Goal: Information Seeking & Learning: Learn about a topic

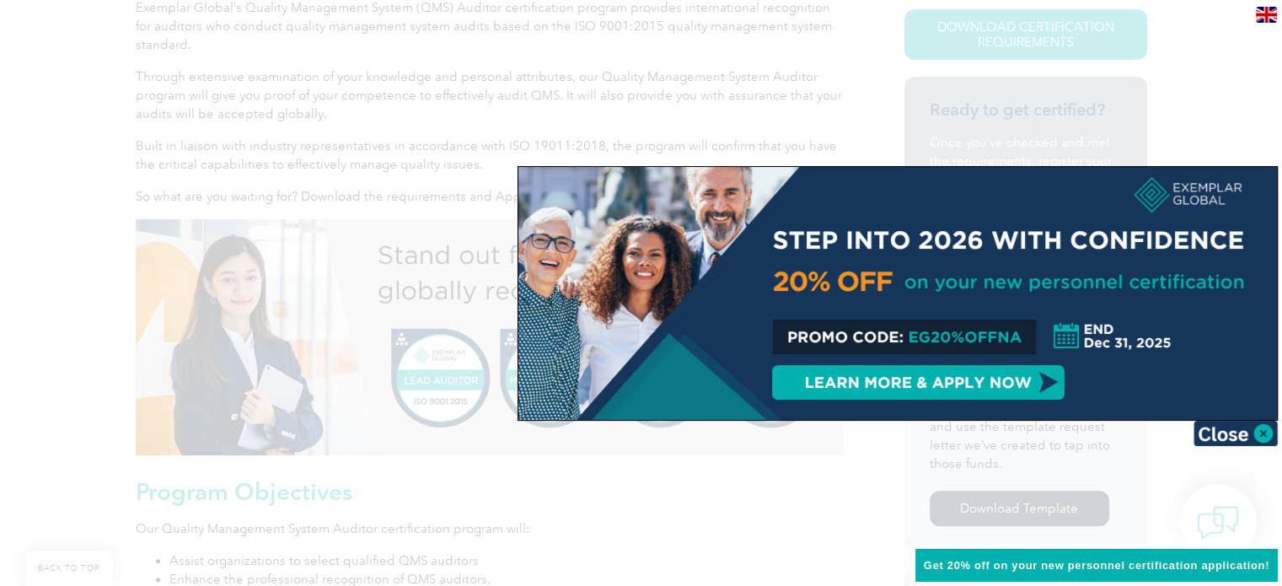
scroll to position [509, 0]
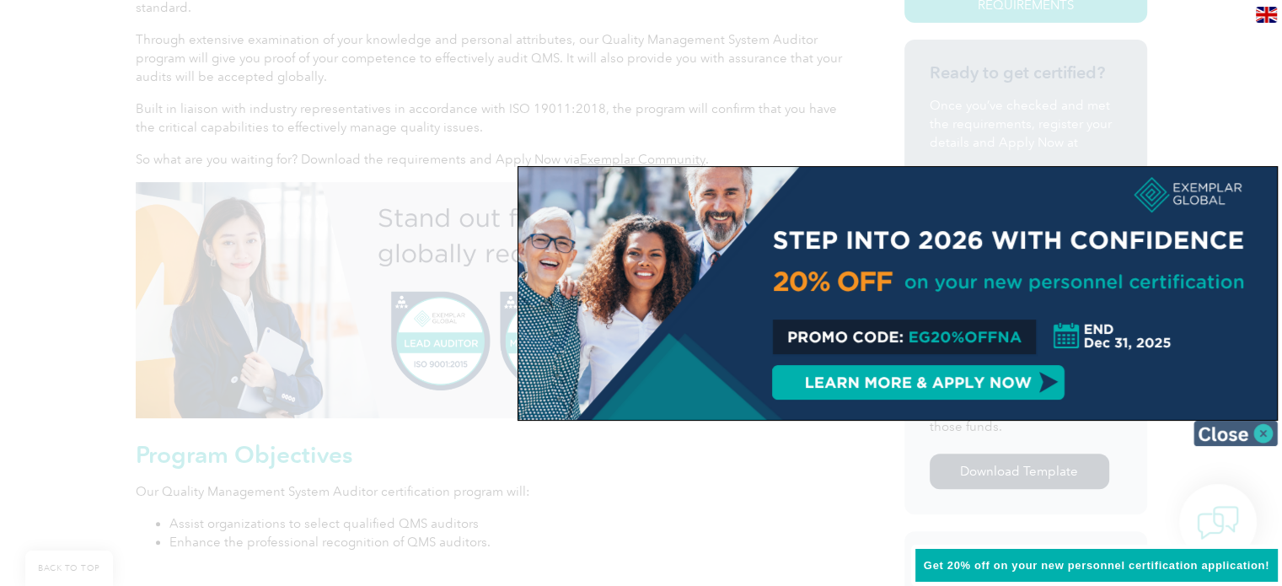
click at [1244, 427] on img at bounding box center [1236, 433] width 84 height 25
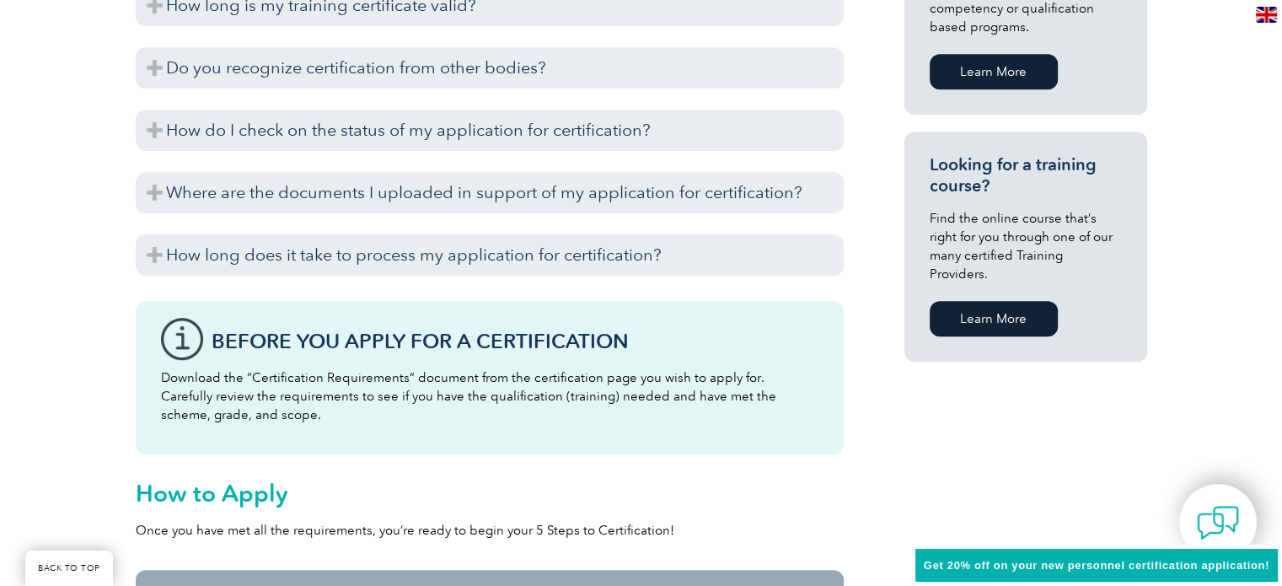
scroll to position [1152, 0]
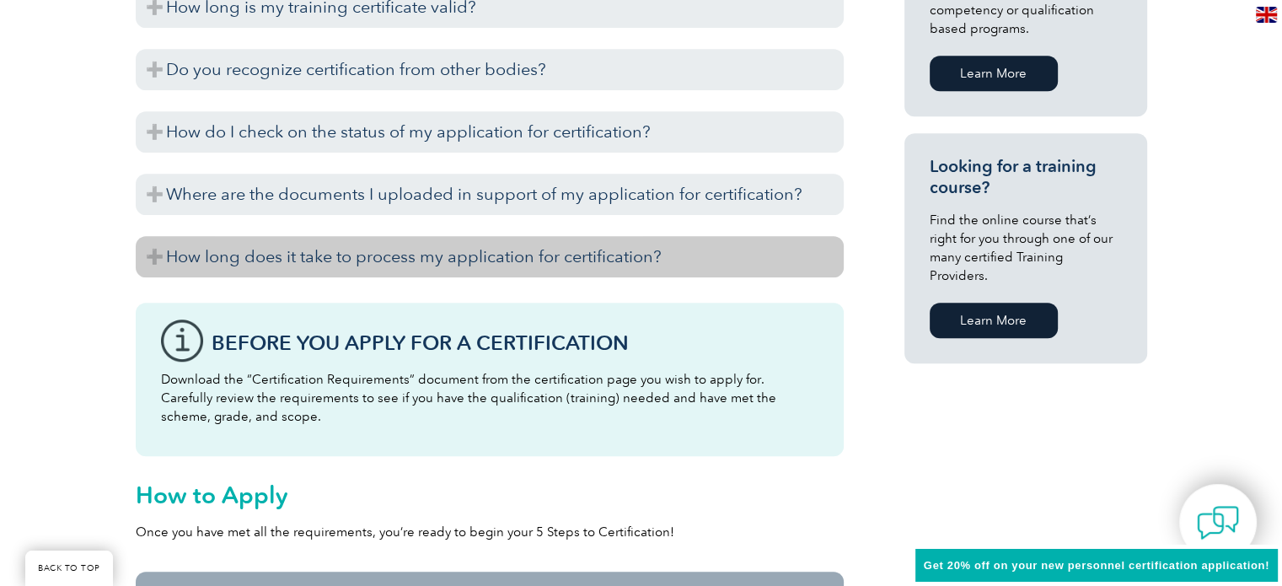
click at [442, 262] on h3 "How long does it take to process my application for certification?" at bounding box center [490, 256] width 708 height 41
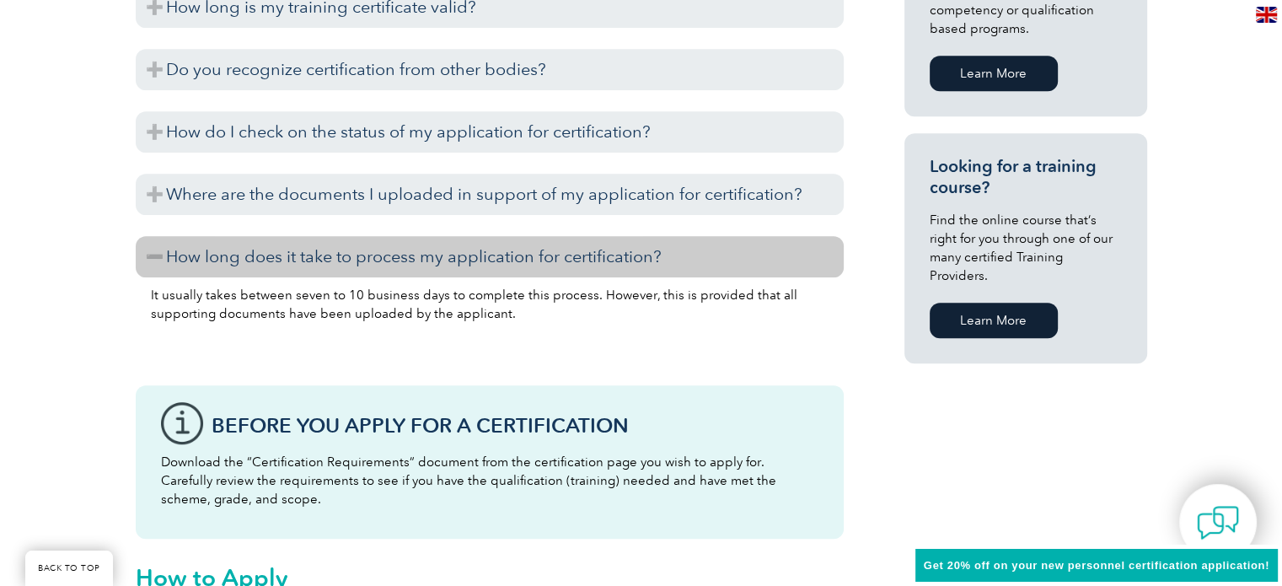
click at [442, 262] on h3 "How long does it take to process my application for certification?" at bounding box center [490, 256] width 708 height 41
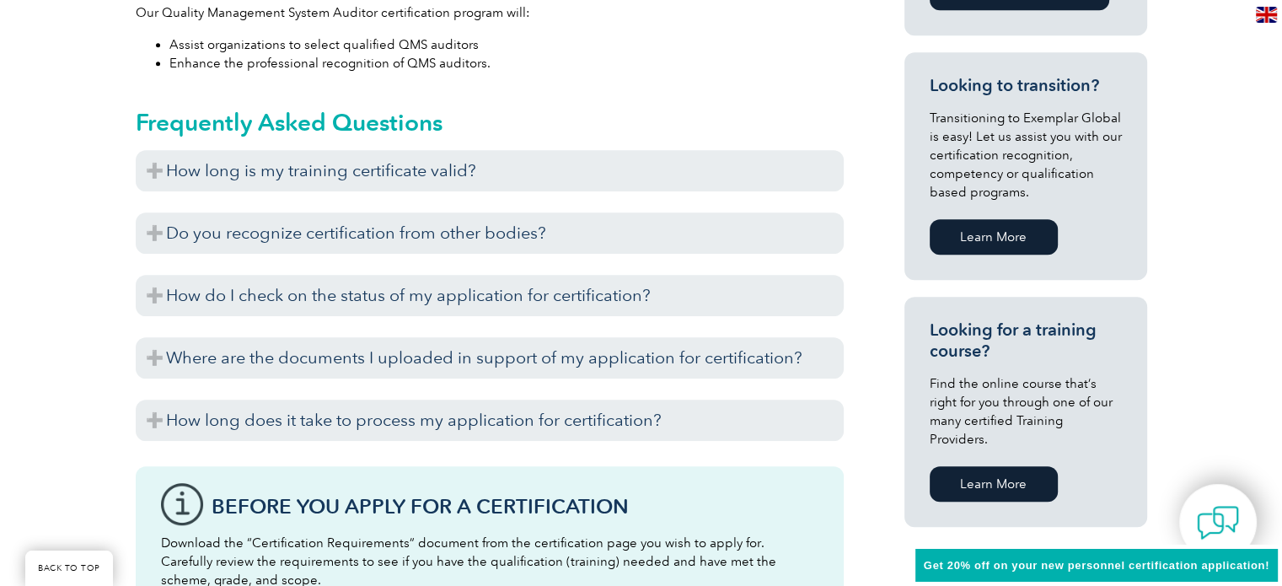
scroll to position [991, 0]
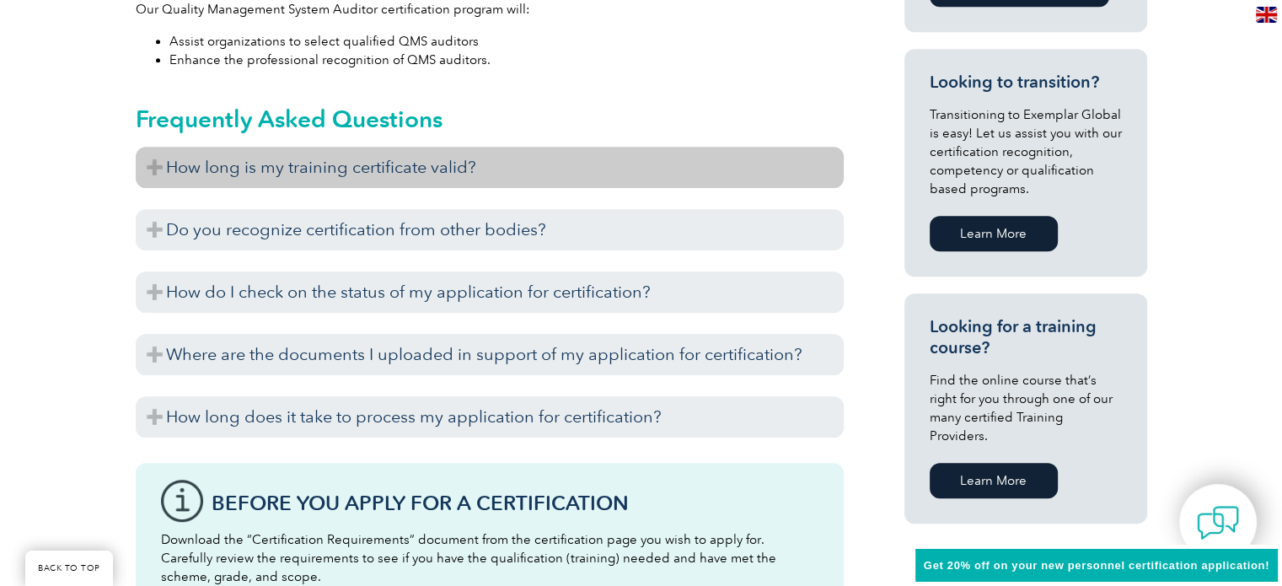
click at [424, 164] on h3 "How long is my training certificate valid?" at bounding box center [490, 167] width 708 height 41
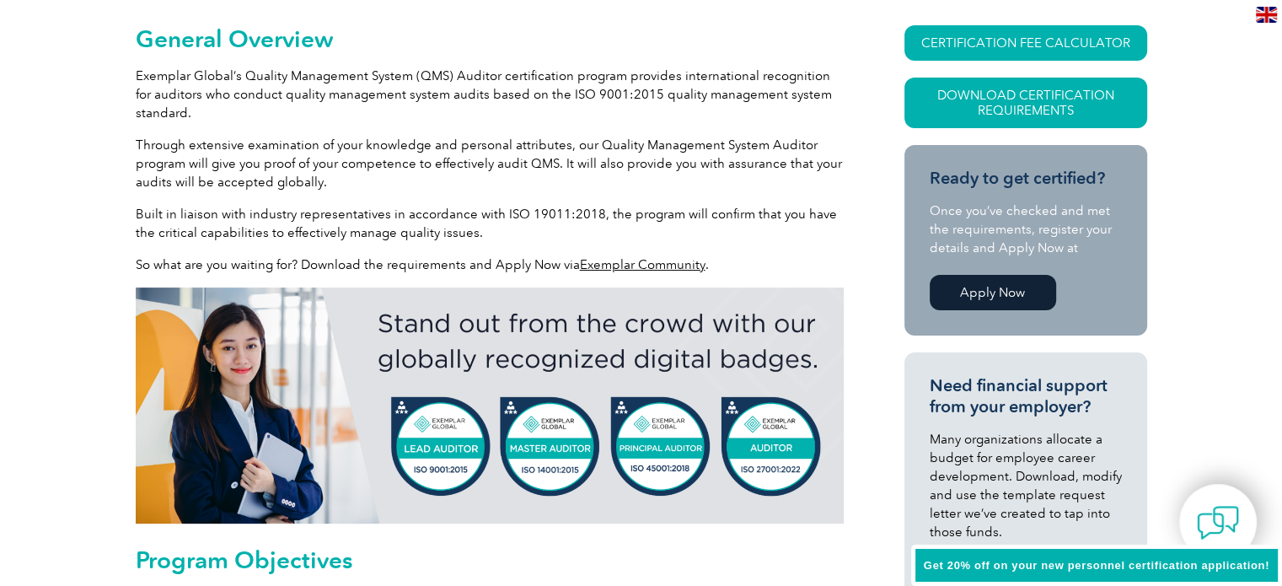
scroll to position [0, 0]
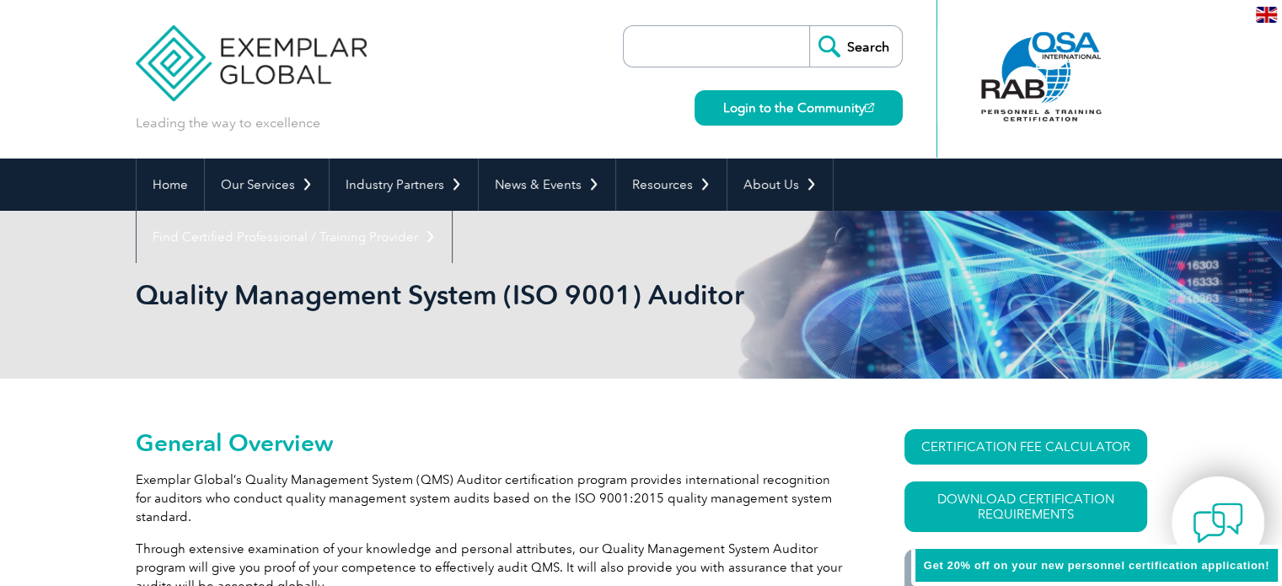
click at [1221, 520] on img at bounding box center [1218, 522] width 51 height 51
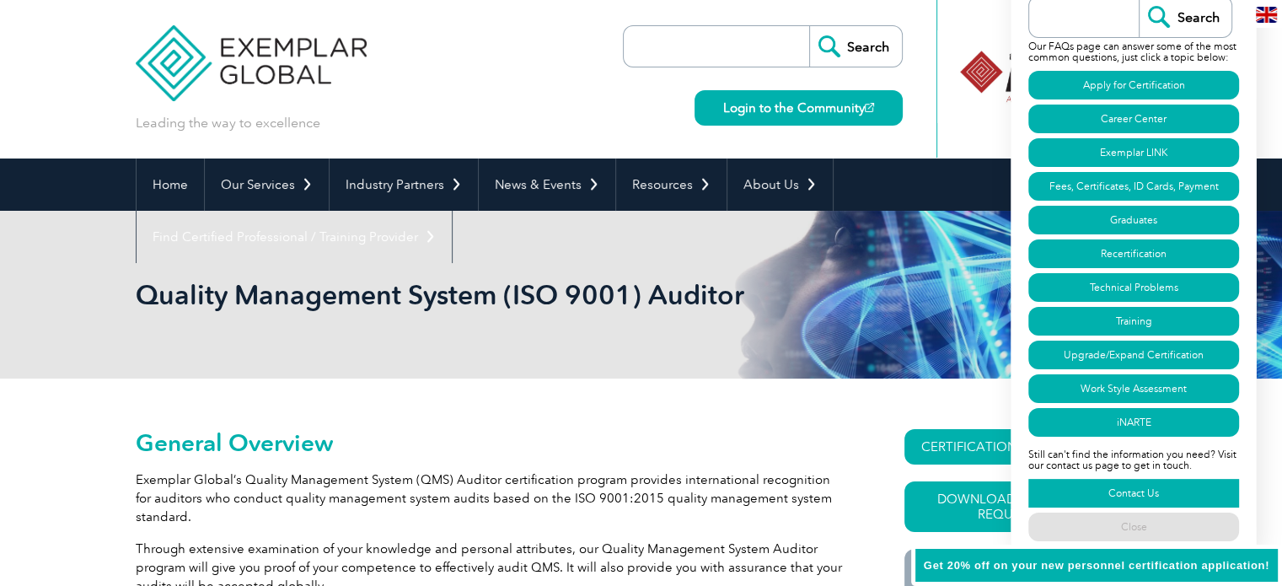
click at [1134, 498] on link "Contact Us" at bounding box center [1134, 493] width 211 height 29
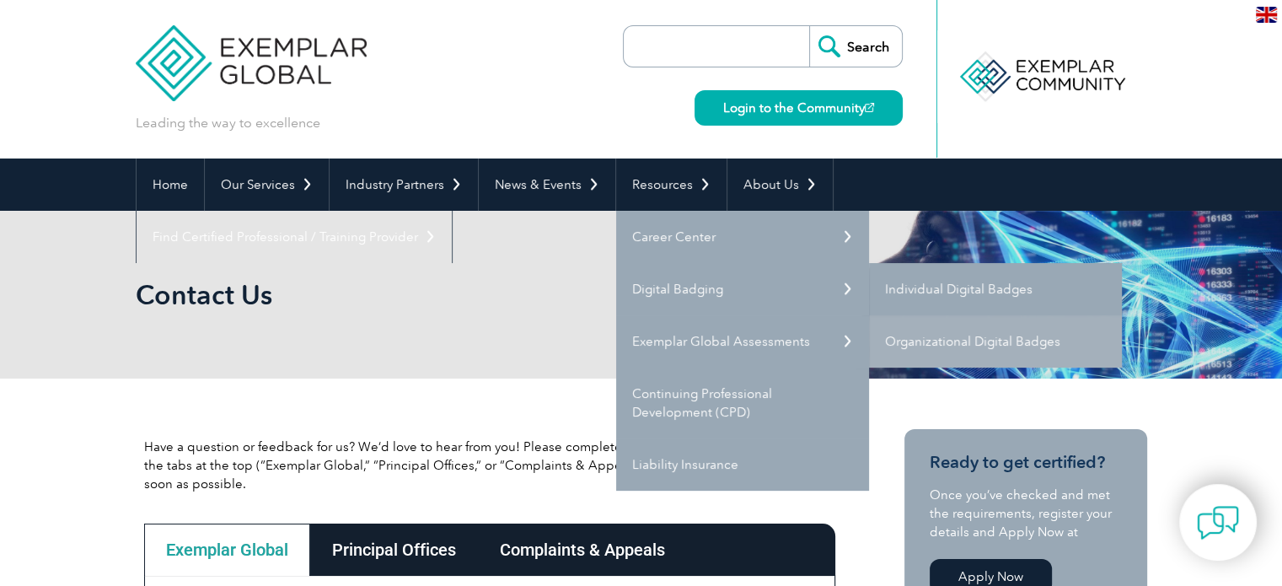
click at [950, 284] on link "Individual Digital Badges" at bounding box center [995, 289] width 253 height 52
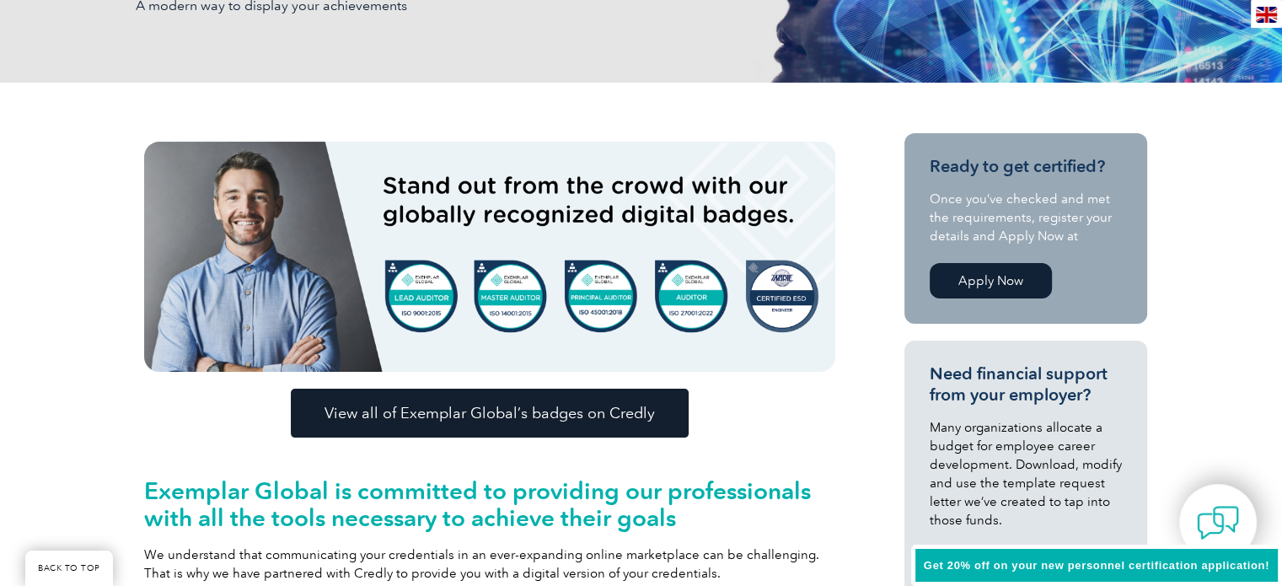
scroll to position [346, 0]
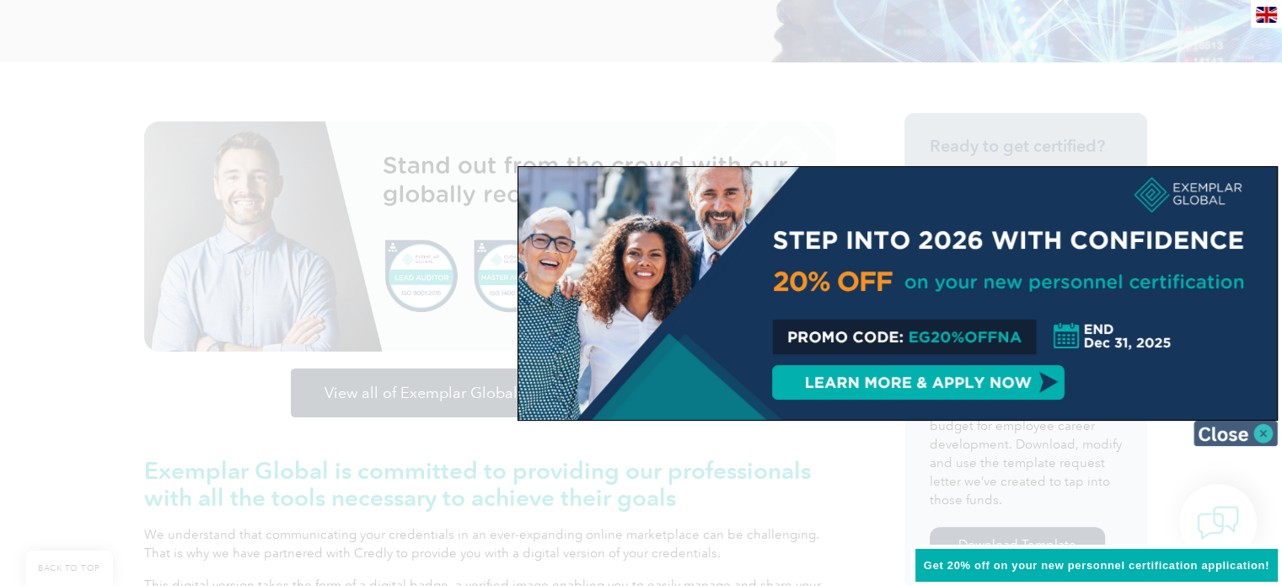
click at [1251, 434] on img at bounding box center [1236, 433] width 84 height 25
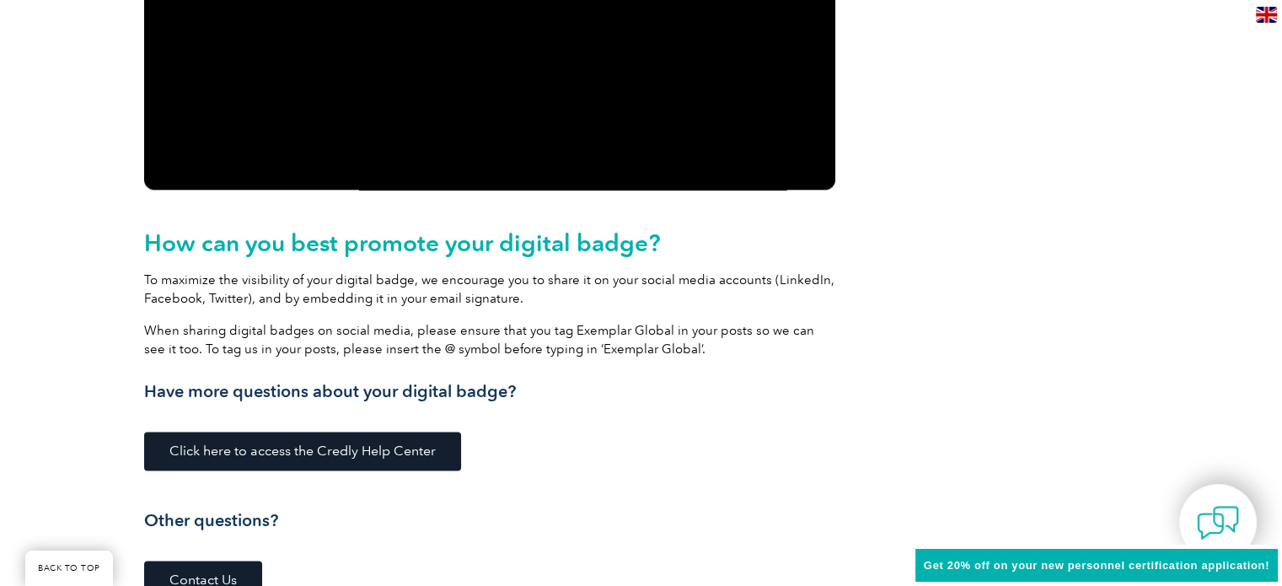
scroll to position [2313, 0]
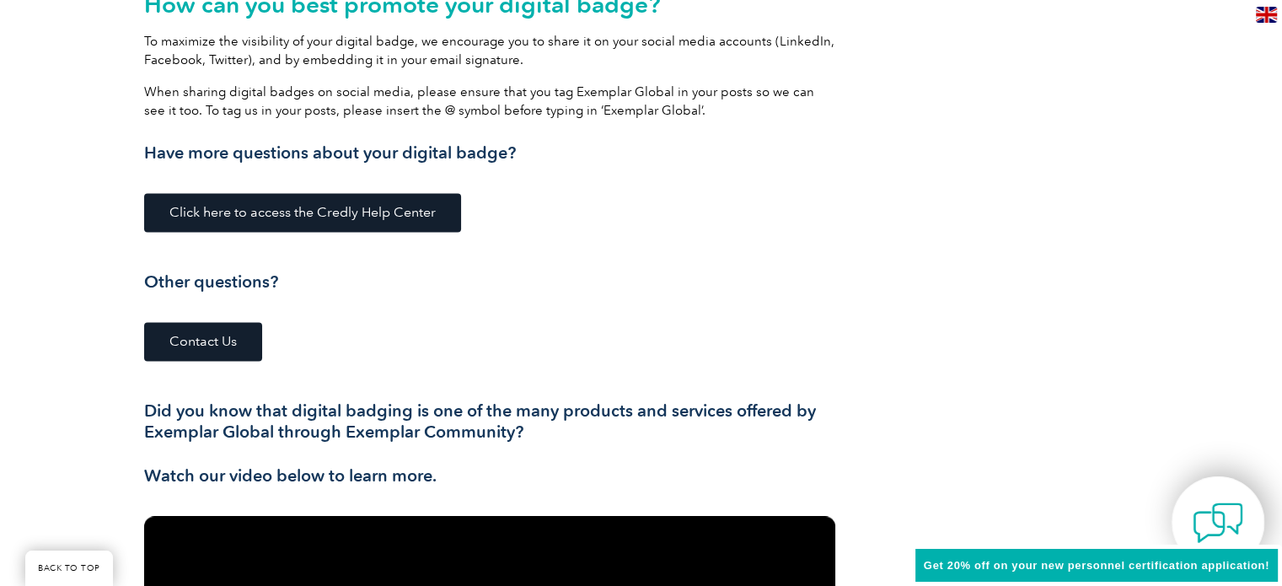
click at [1207, 519] on img at bounding box center [1218, 522] width 51 height 51
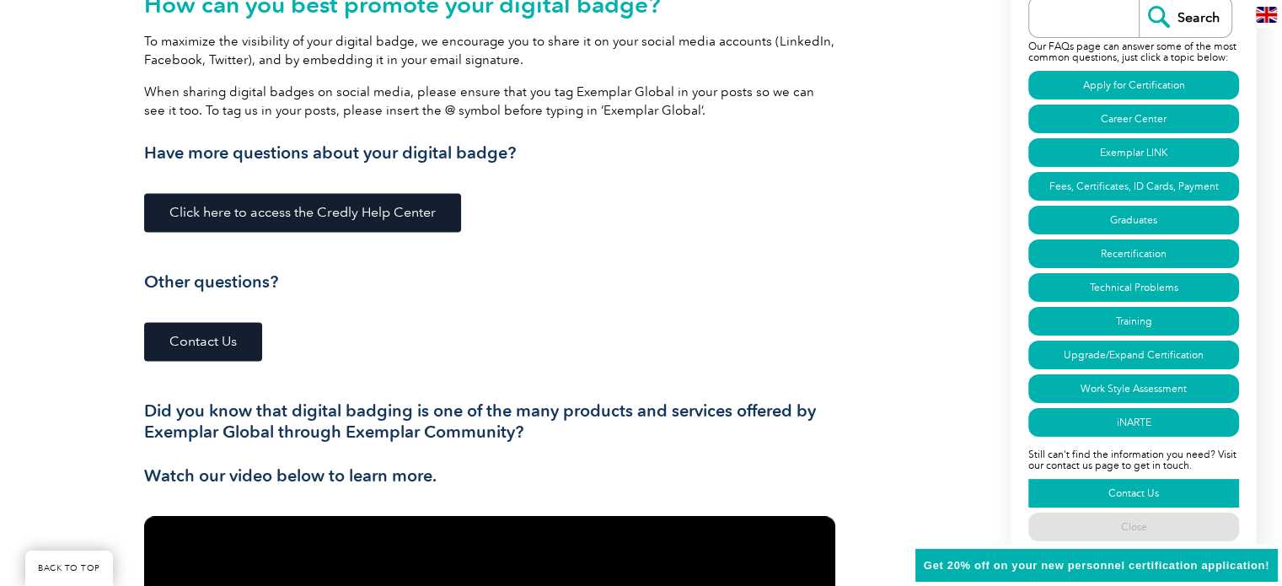
click at [1137, 479] on link "Contact Us" at bounding box center [1134, 493] width 211 height 29
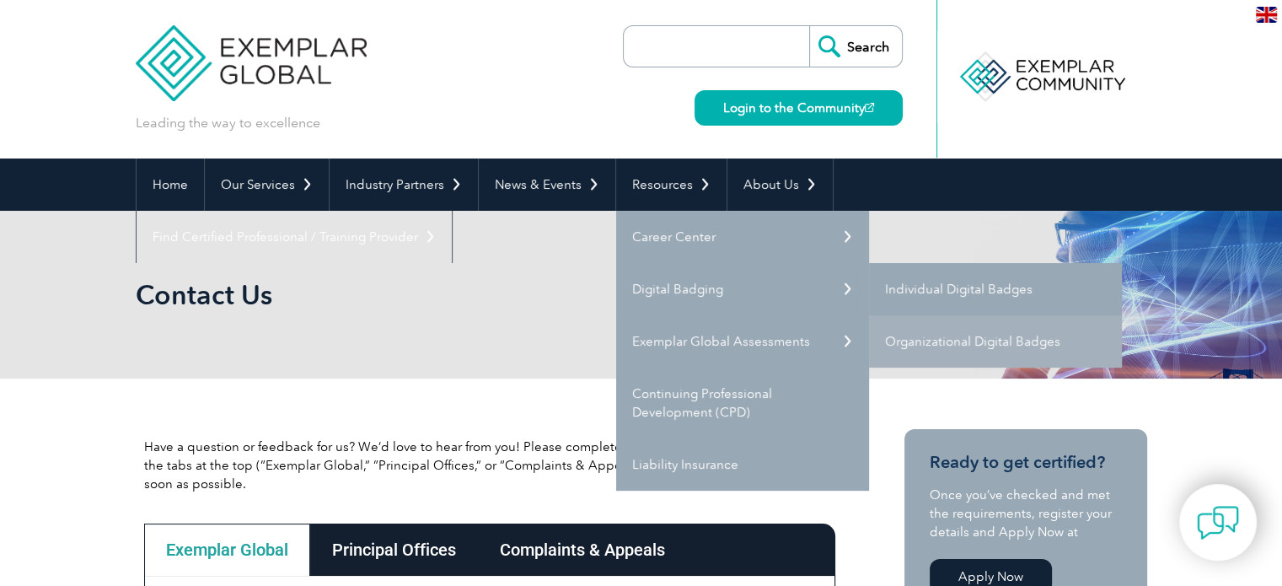
click at [907, 287] on link "Individual Digital Badges" at bounding box center [995, 289] width 253 height 52
